Goal: Use online tool/utility: Utilize a website feature to perform a specific function

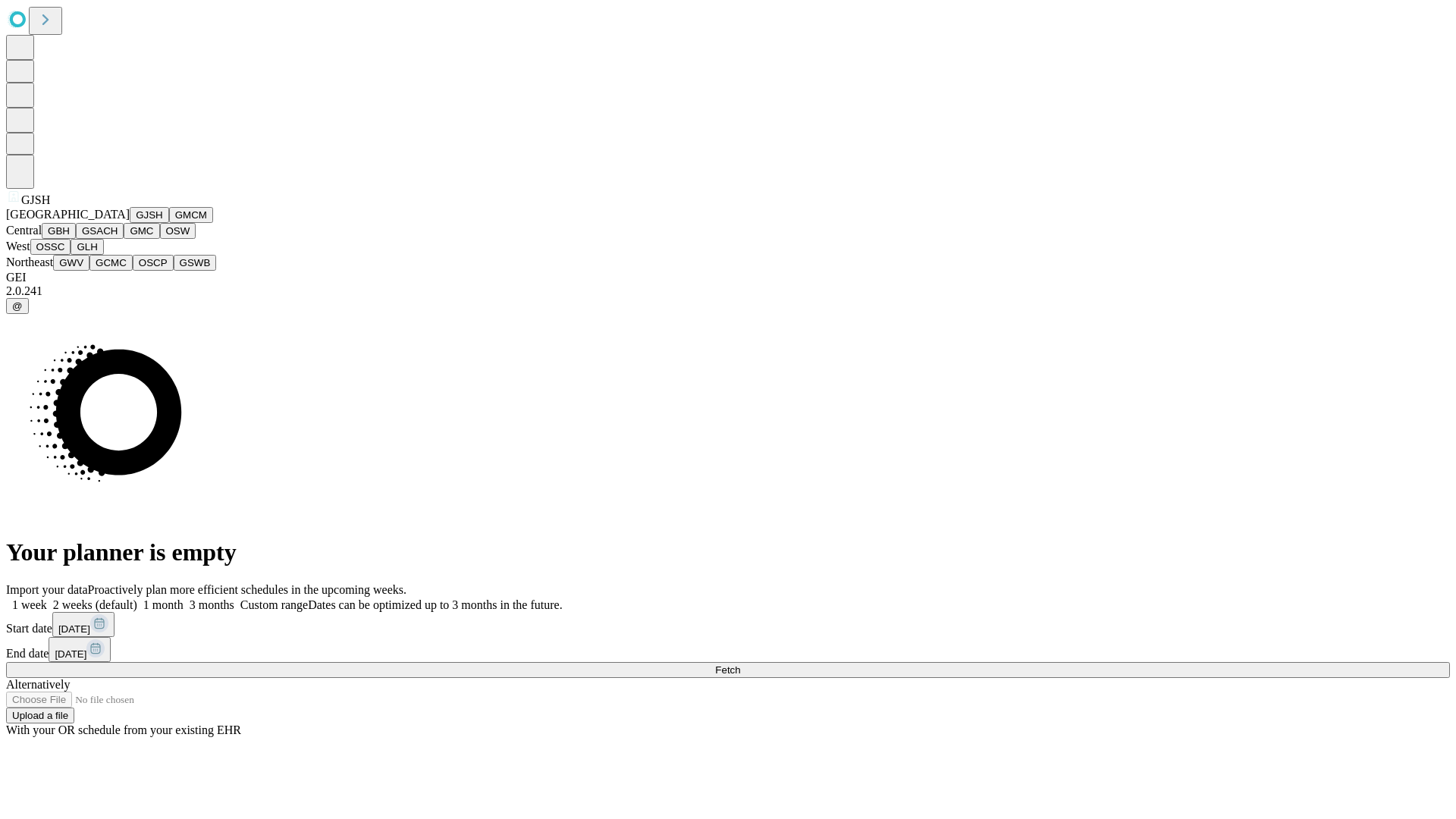
click at [130, 223] on button "GJSH" at bounding box center [149, 214] width 39 height 16
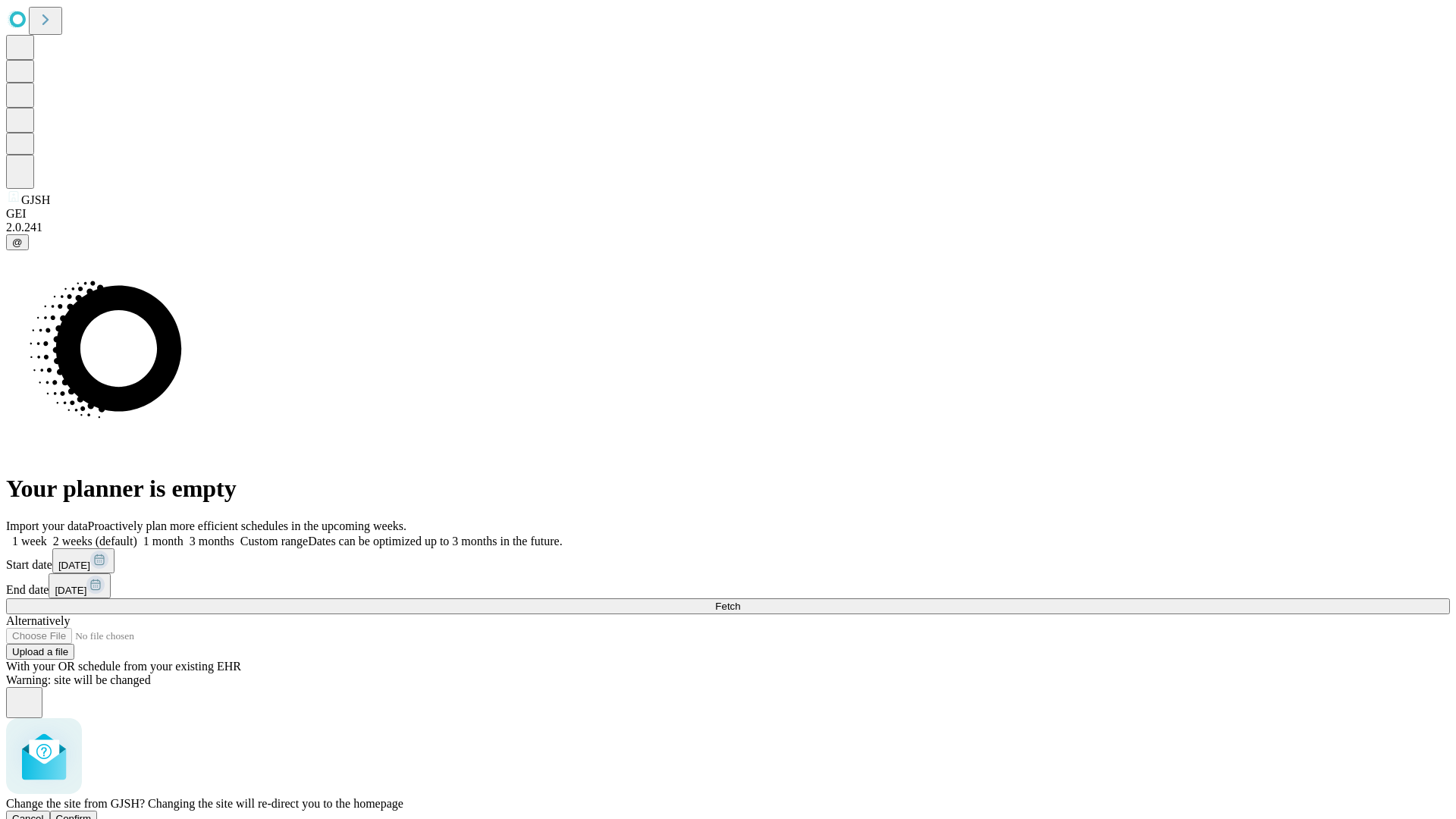
click at [91, 813] on span "Confirm" at bounding box center [74, 818] width 36 height 11
click at [184, 535] on label "1 month" at bounding box center [161, 541] width 46 height 13
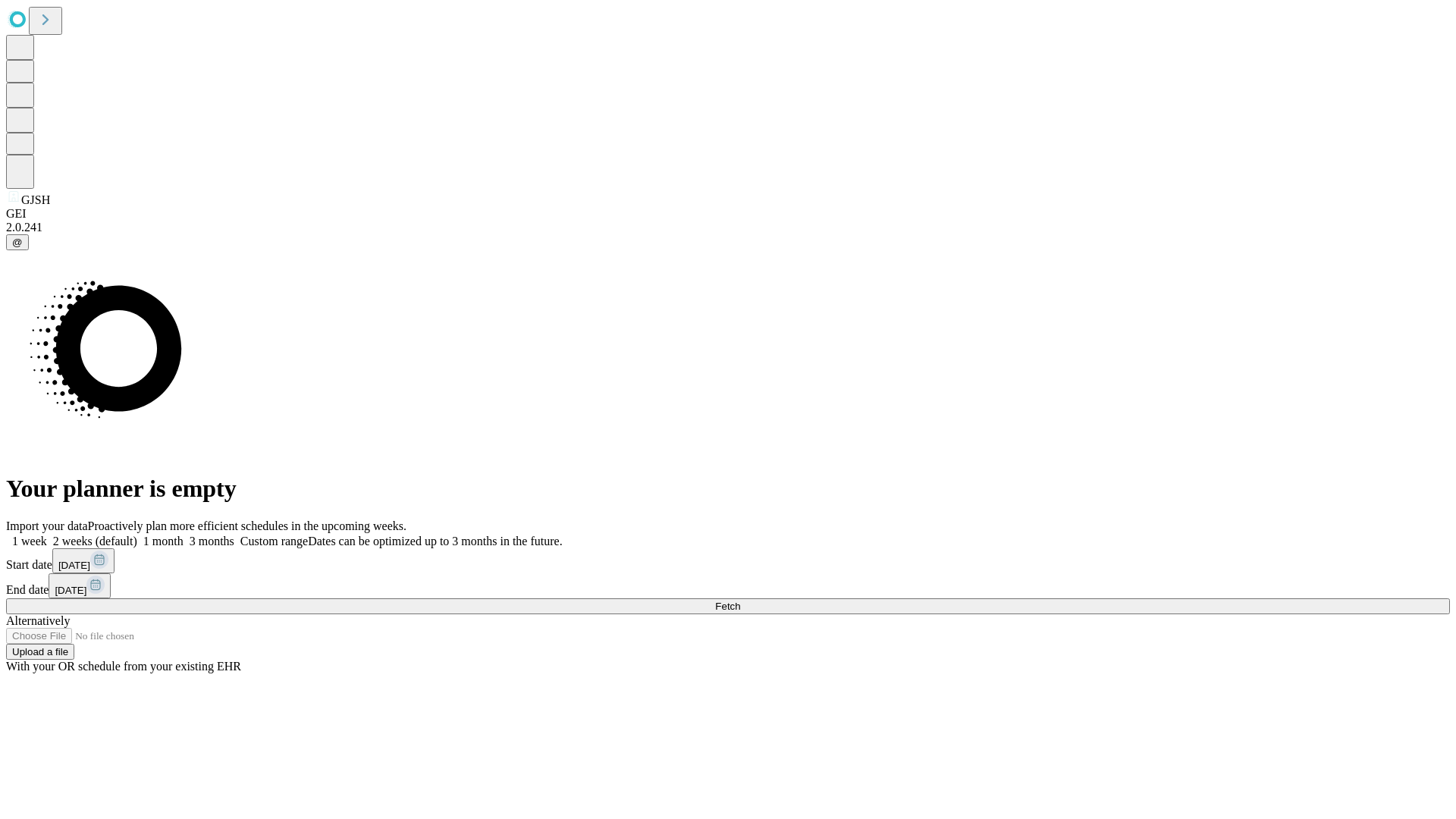
click at [740, 600] on span "Fetch" at bounding box center [728, 605] width 25 height 11
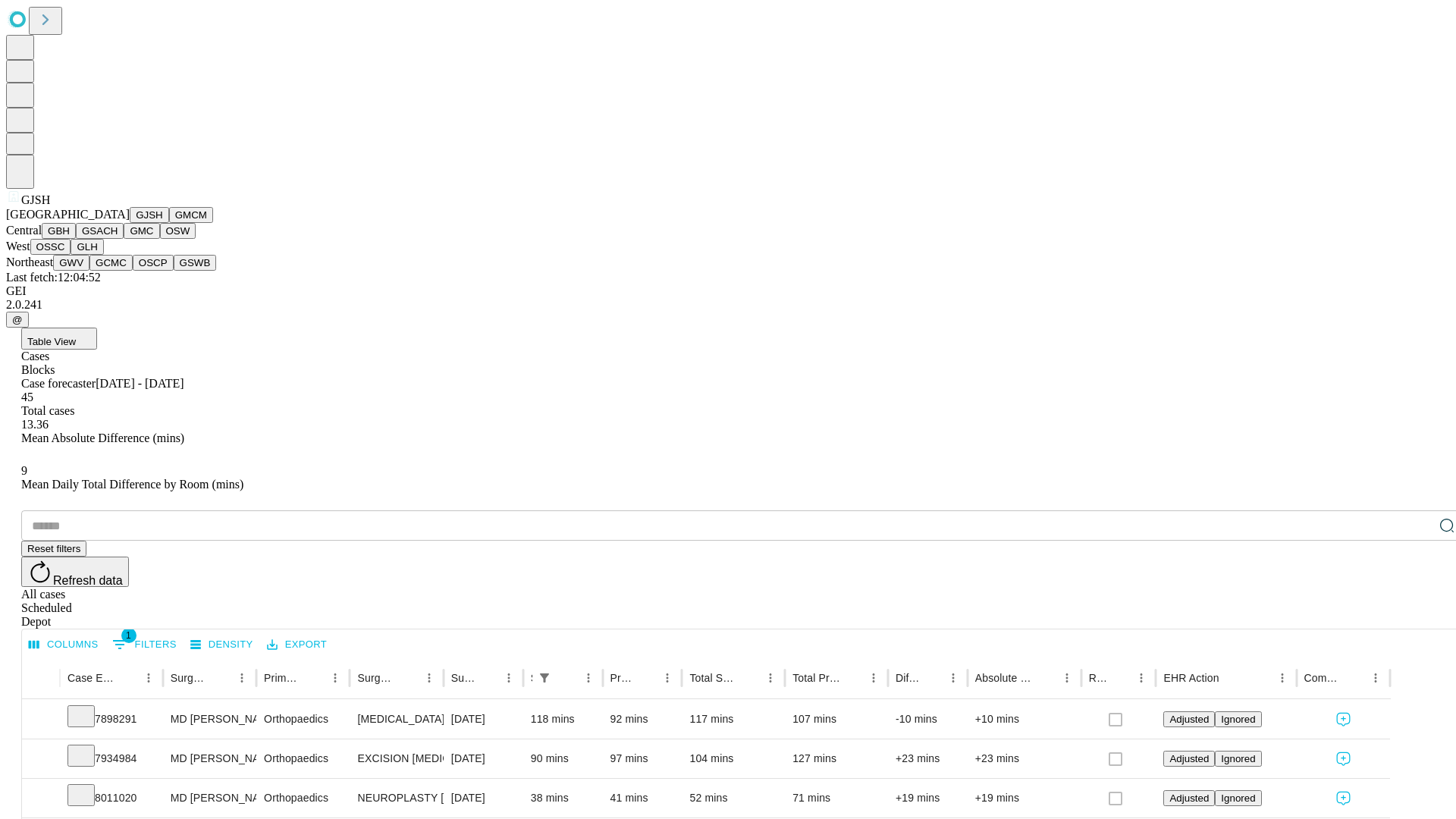
click at [169, 223] on button "GMCM" at bounding box center [191, 214] width 44 height 16
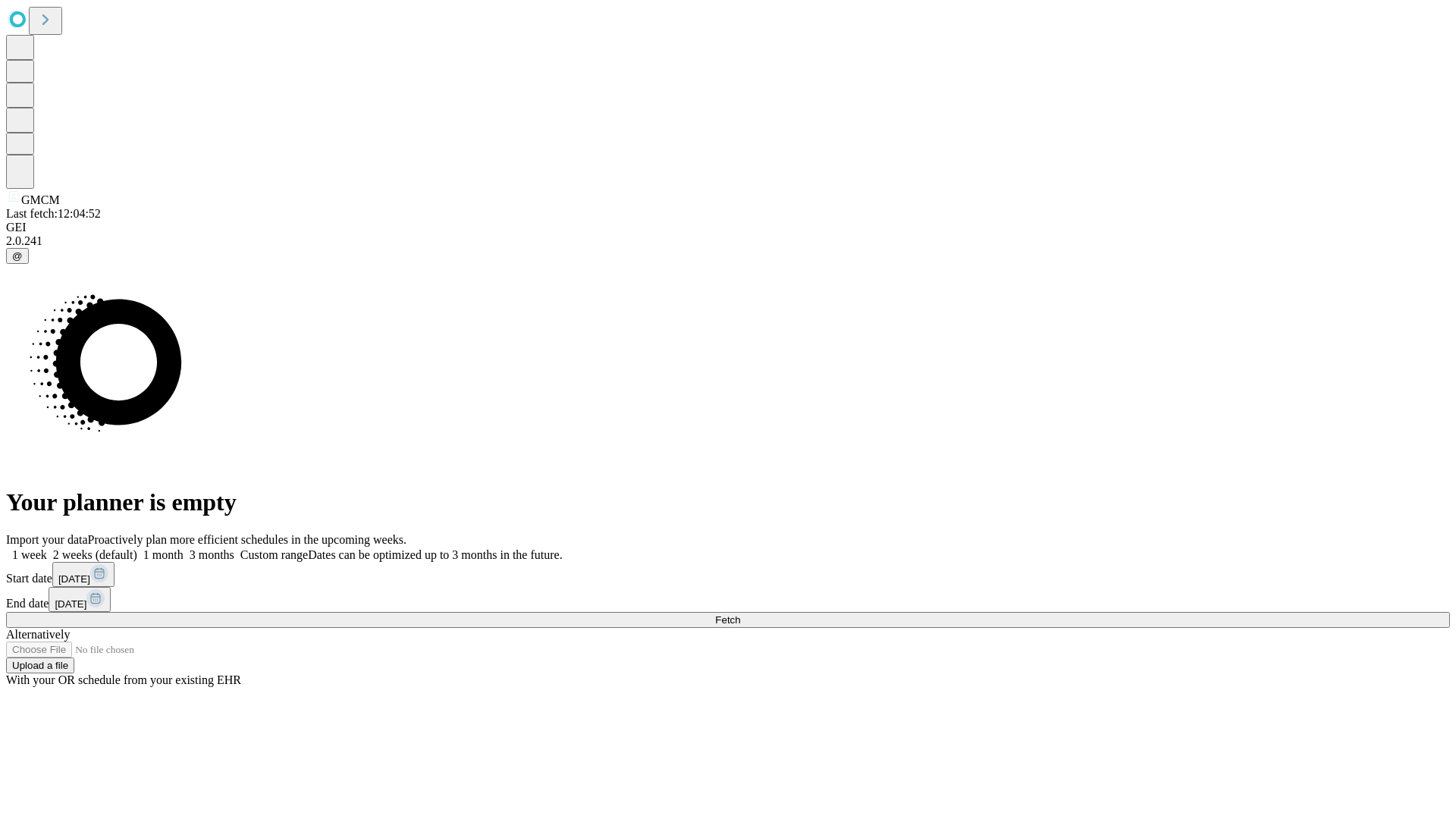
click at [184, 548] on label "1 month" at bounding box center [161, 554] width 46 height 13
click at [740, 614] on span "Fetch" at bounding box center [728, 619] width 25 height 11
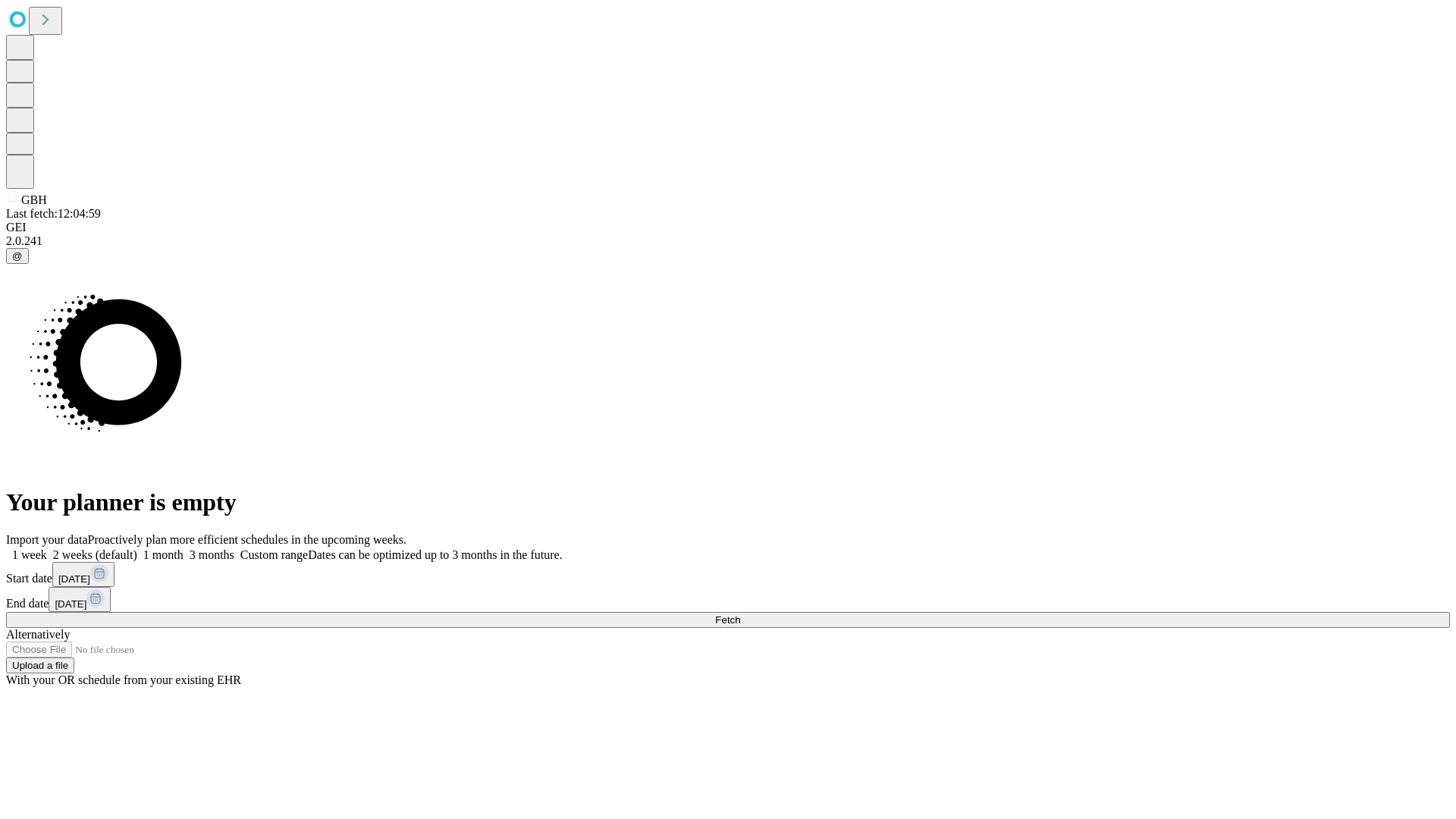
click at [740, 614] on span "Fetch" at bounding box center [728, 619] width 25 height 11
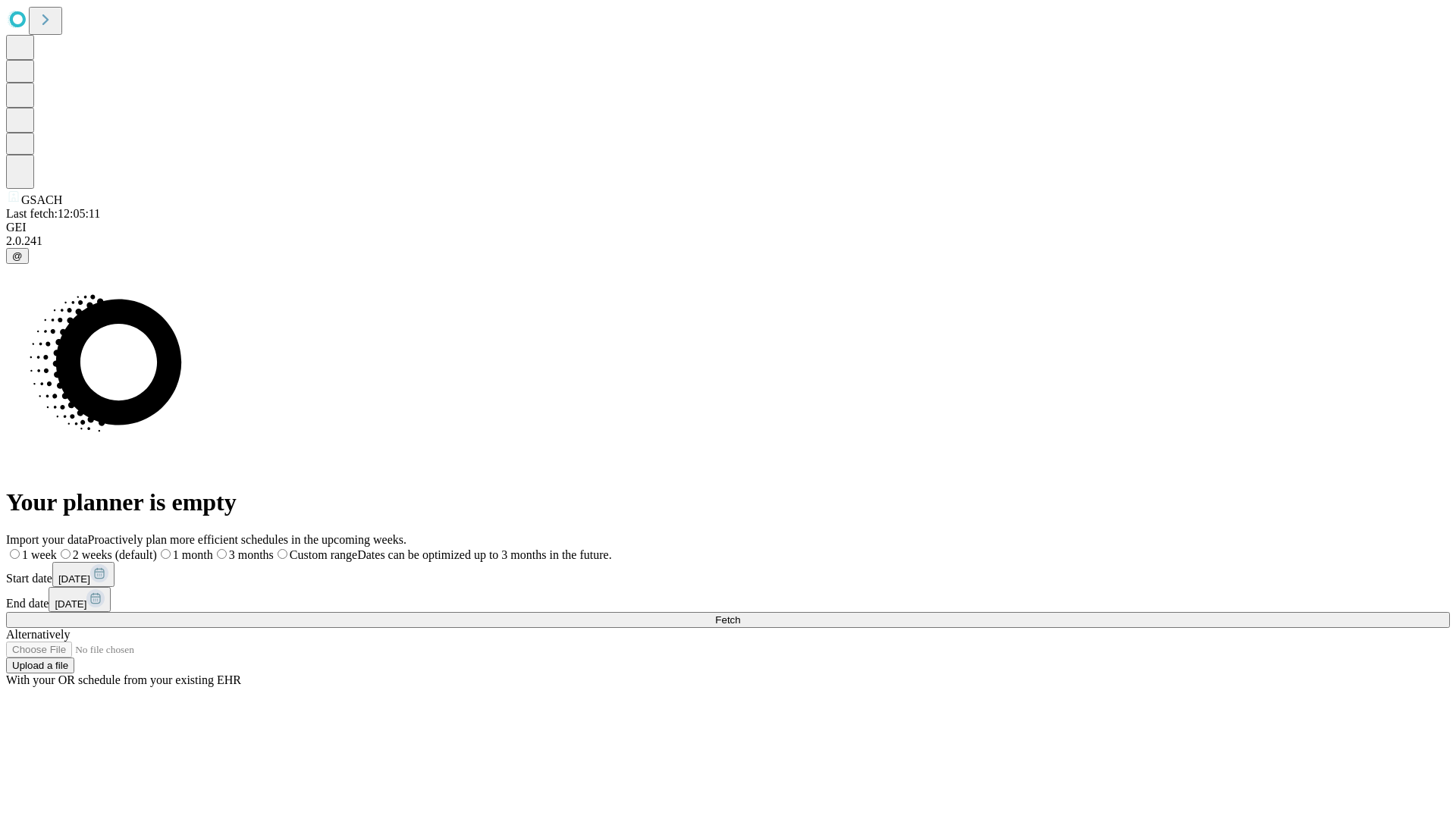
click at [213, 548] on label "1 month" at bounding box center [185, 554] width 56 height 13
click at [740, 614] on span "Fetch" at bounding box center [728, 619] width 25 height 11
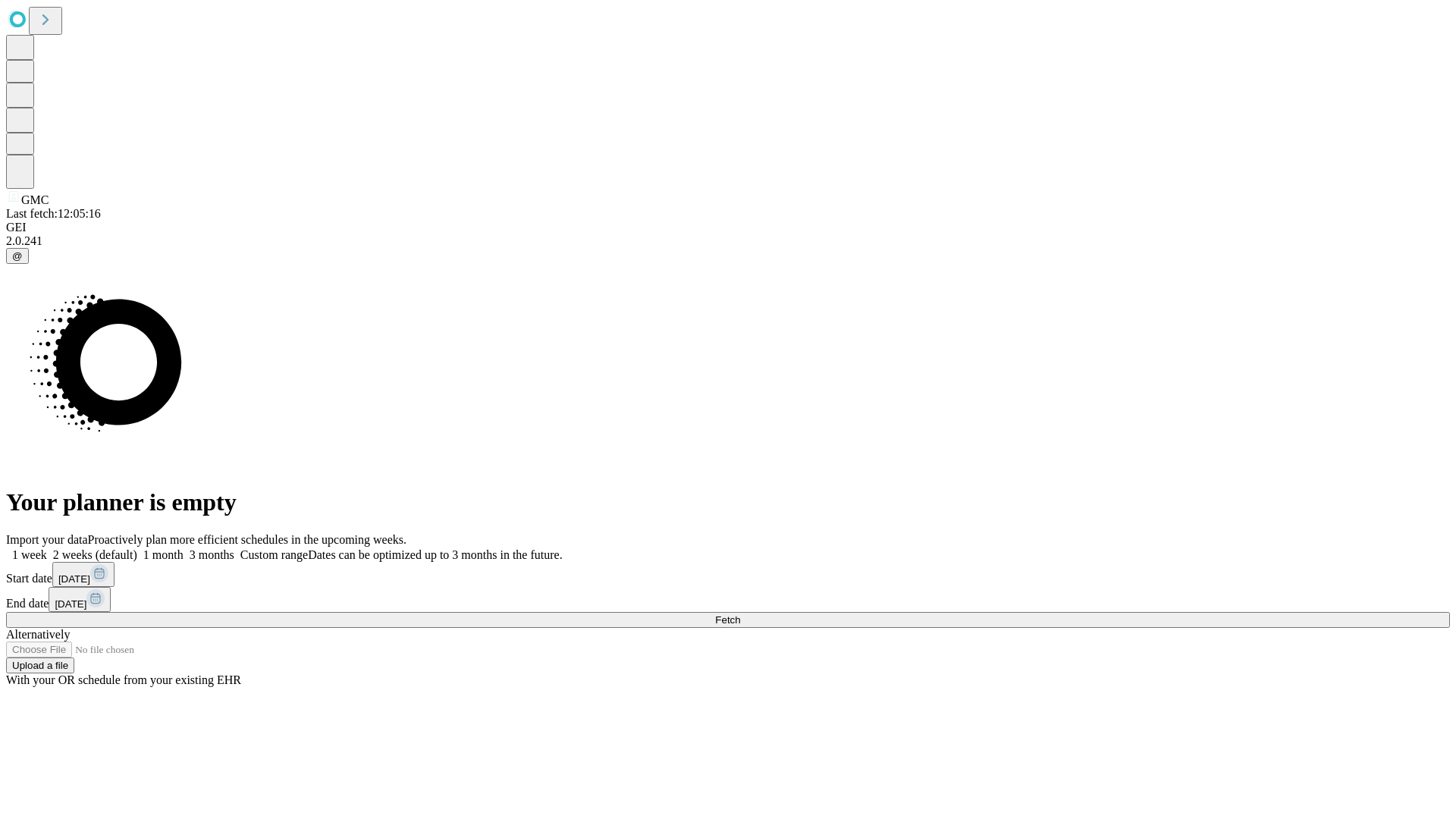
click at [184, 548] on label "1 month" at bounding box center [161, 554] width 46 height 13
click at [740, 614] on span "Fetch" at bounding box center [728, 619] width 25 height 11
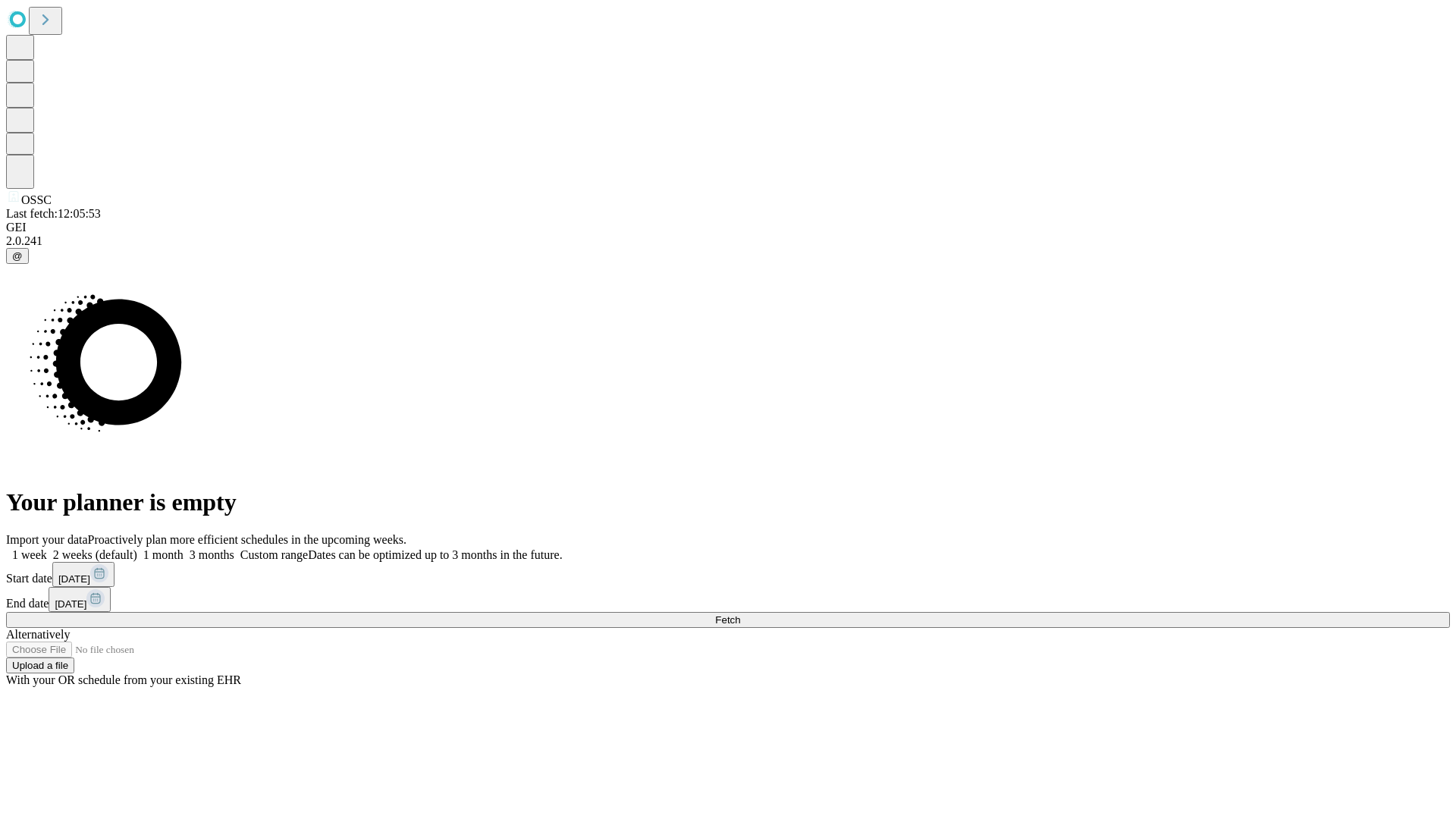
click at [184, 548] on label "1 month" at bounding box center [161, 554] width 46 height 13
click at [740, 614] on span "Fetch" at bounding box center [728, 619] width 25 height 11
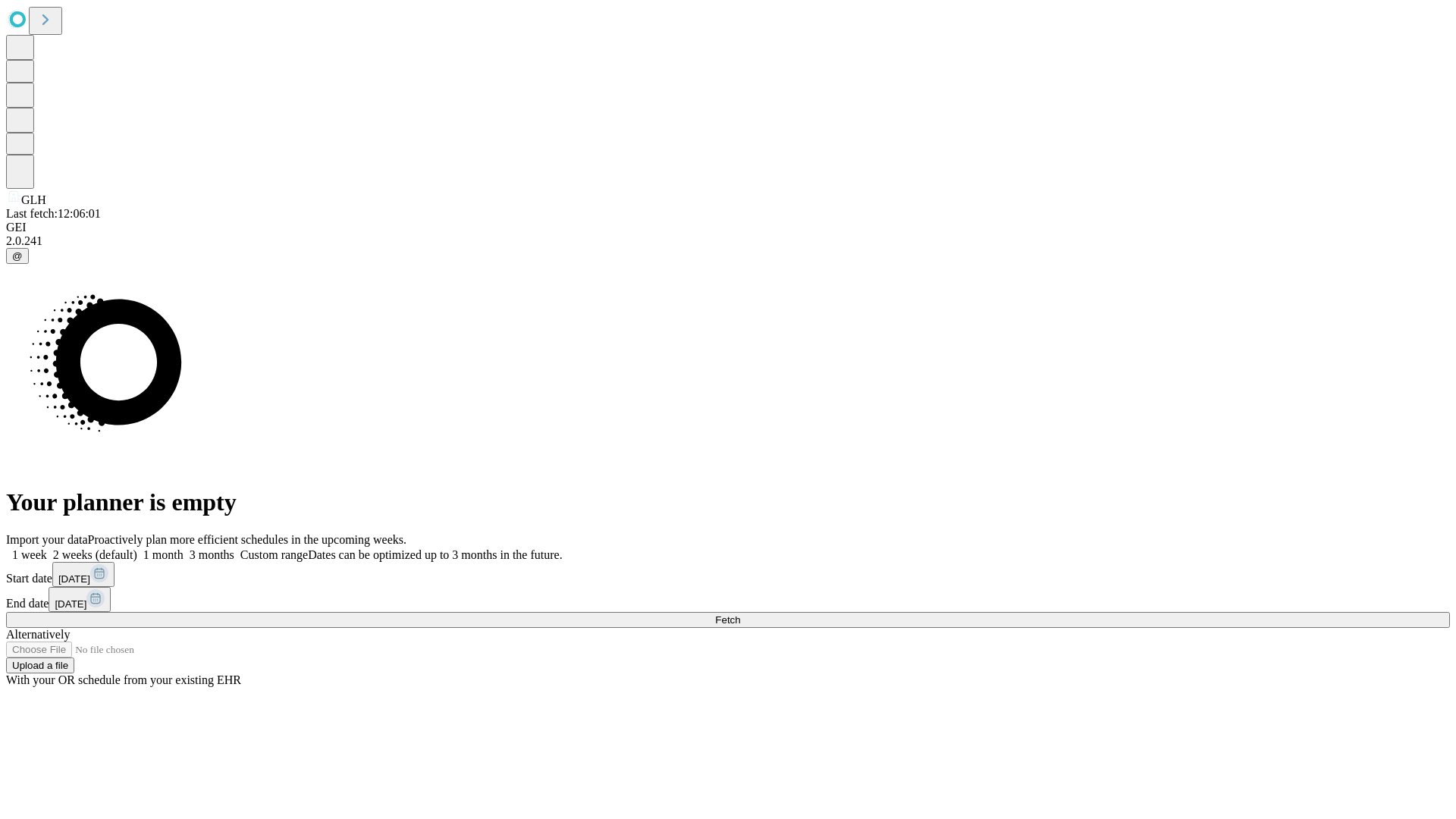
click at [184, 548] on label "1 month" at bounding box center [161, 554] width 46 height 13
click at [740, 614] on span "Fetch" at bounding box center [728, 619] width 25 height 11
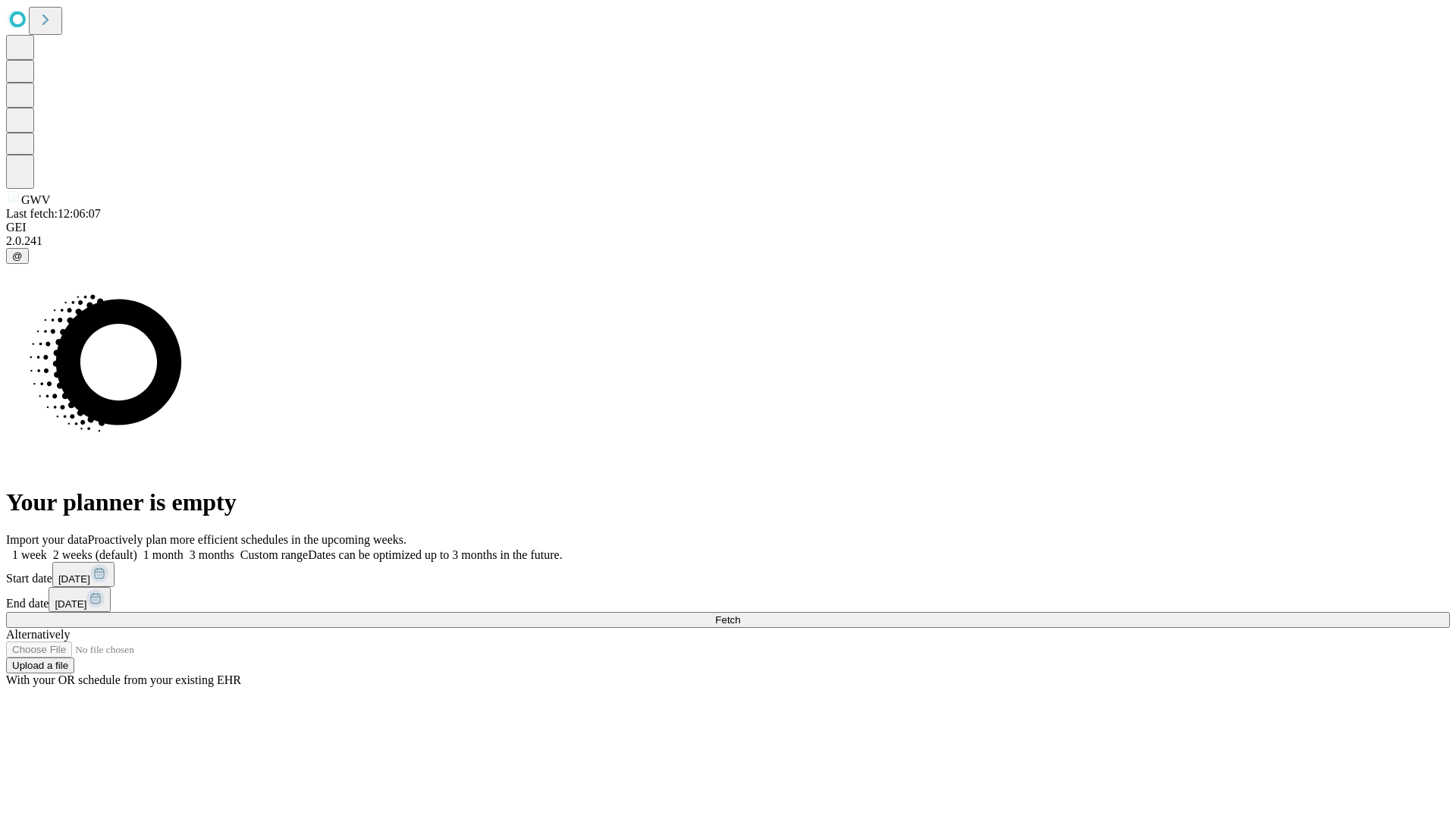
click at [184, 548] on label "1 month" at bounding box center [161, 554] width 46 height 13
click at [740, 614] on span "Fetch" at bounding box center [728, 619] width 25 height 11
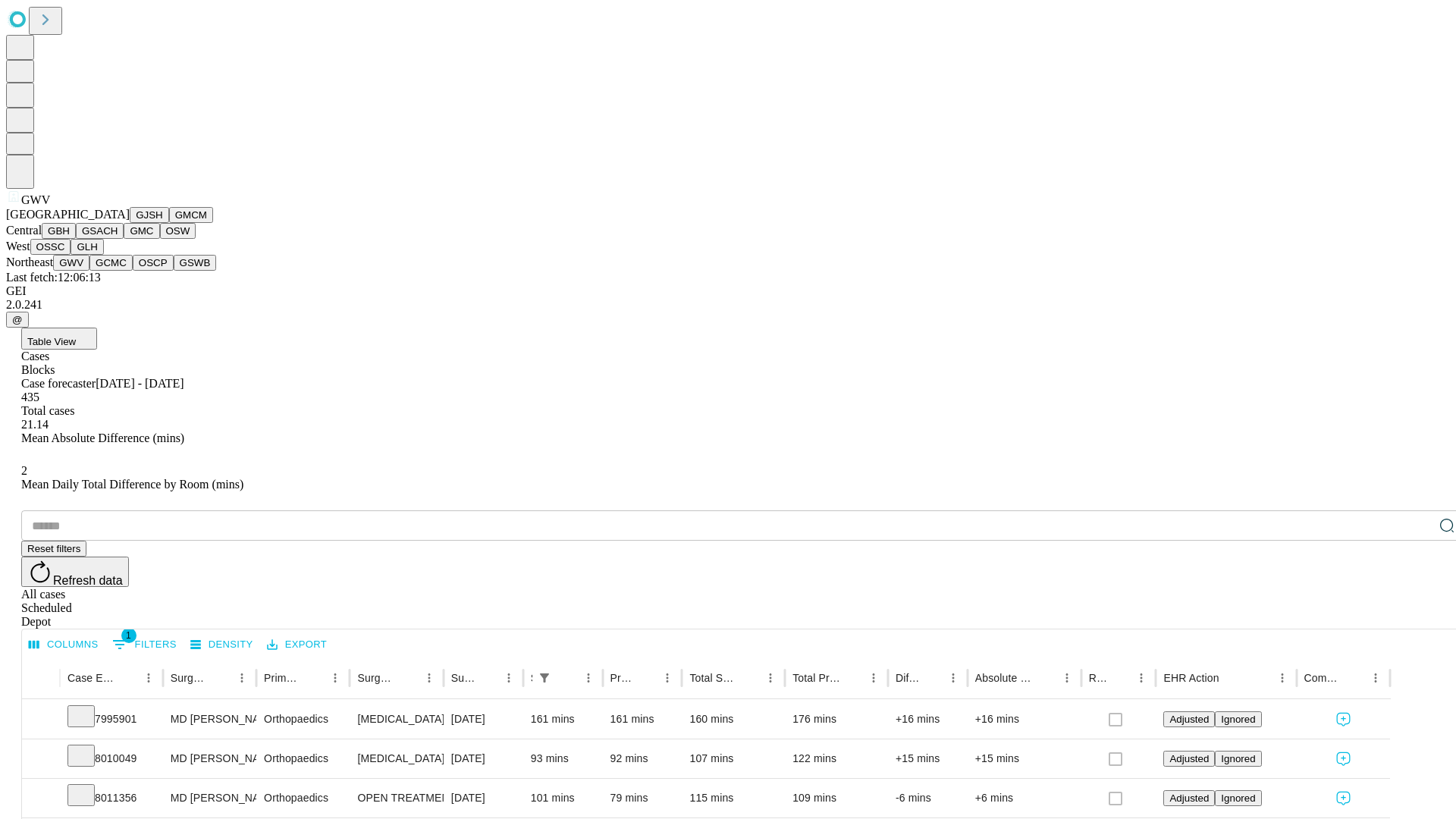
click at [118, 271] on button "GCMC" at bounding box center [111, 262] width 44 height 16
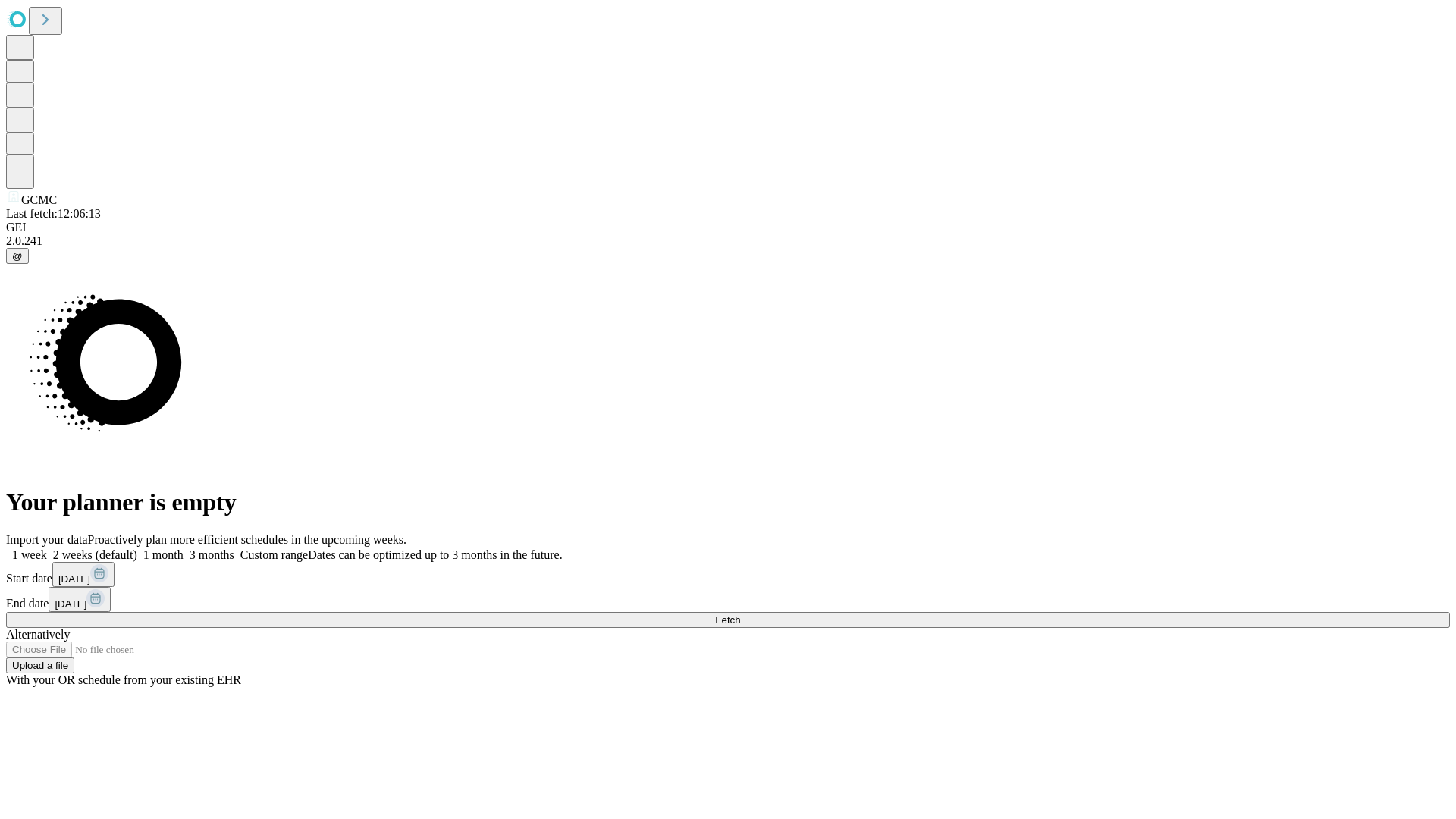
click at [740, 614] on span "Fetch" at bounding box center [728, 619] width 25 height 11
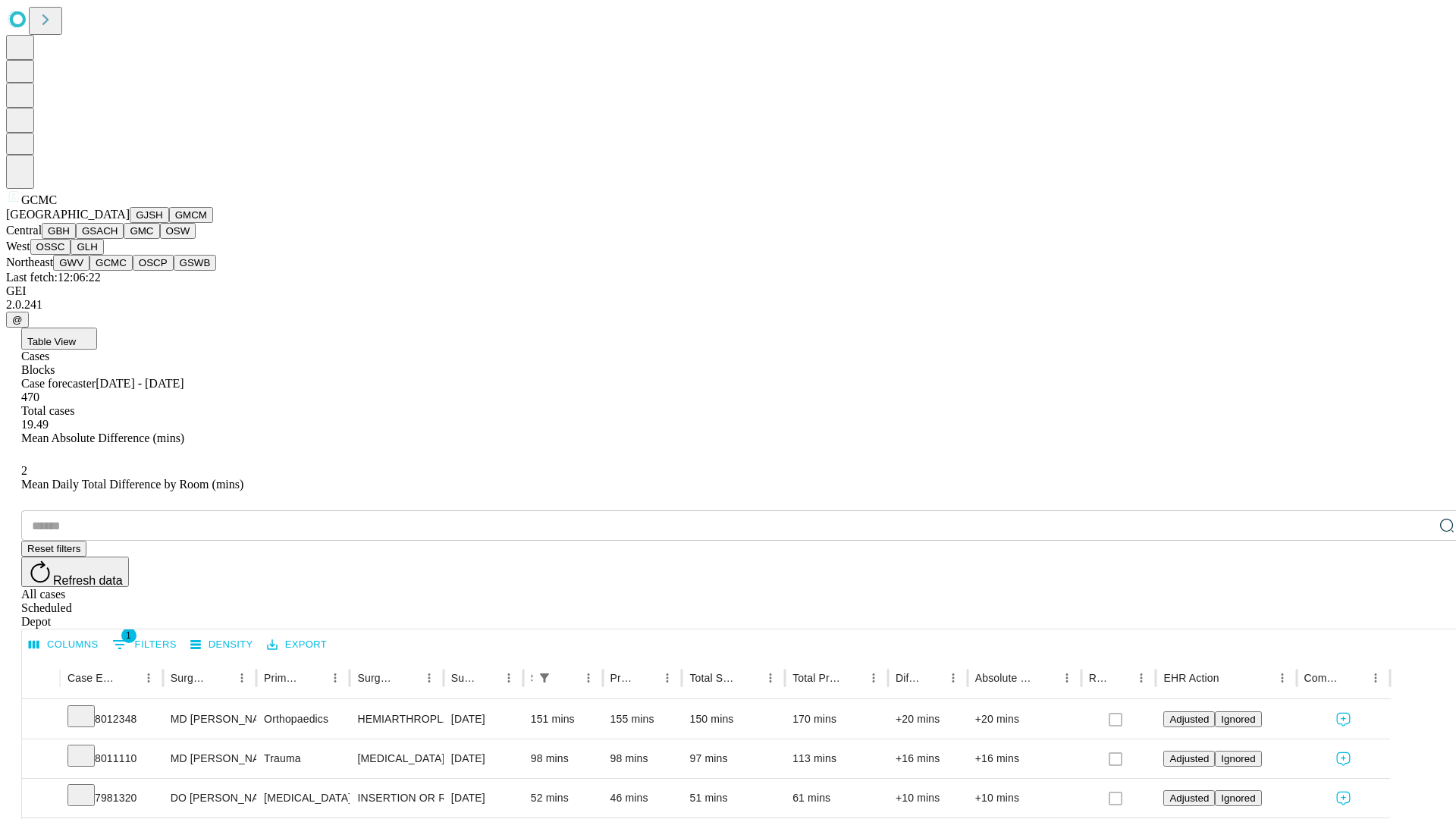
click at [132, 271] on button "OSCP" at bounding box center [153, 262] width 41 height 16
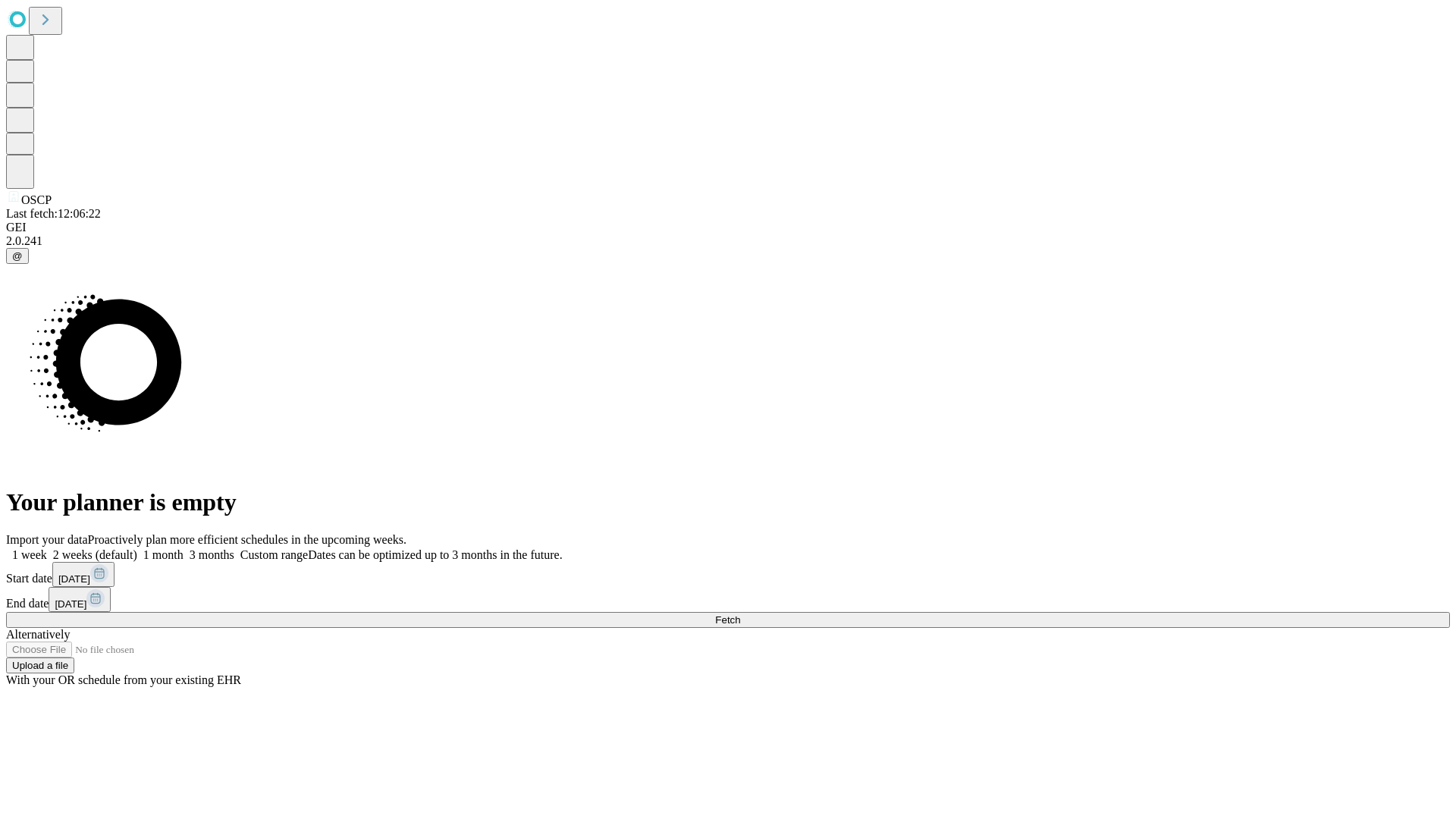
click at [184, 548] on label "1 month" at bounding box center [161, 554] width 46 height 13
click at [740, 614] on span "Fetch" at bounding box center [728, 619] width 25 height 11
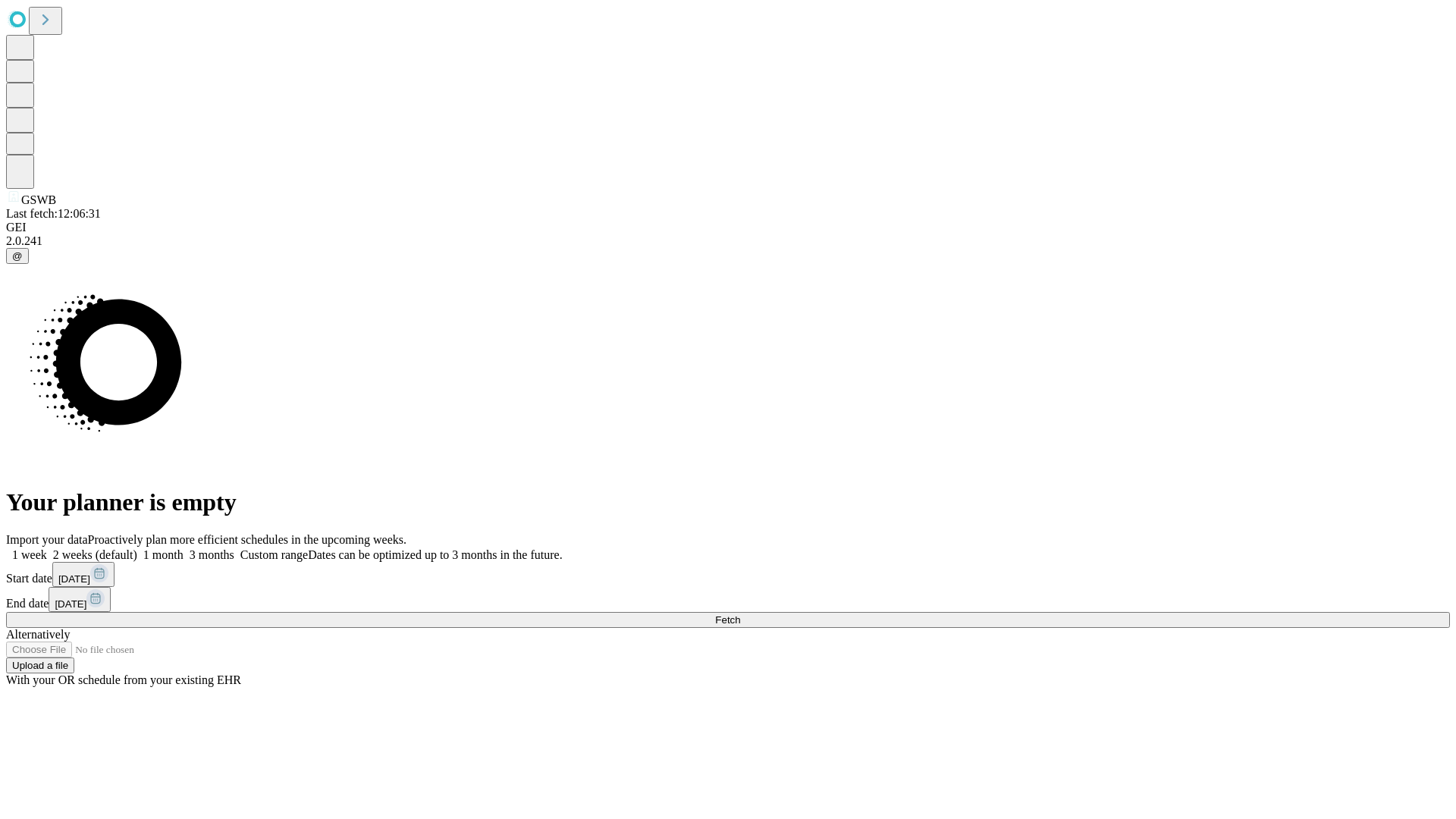
click at [184, 548] on label "1 month" at bounding box center [161, 554] width 46 height 13
click at [740, 614] on span "Fetch" at bounding box center [728, 619] width 25 height 11
